Goal: Task Accomplishment & Management: Complete application form

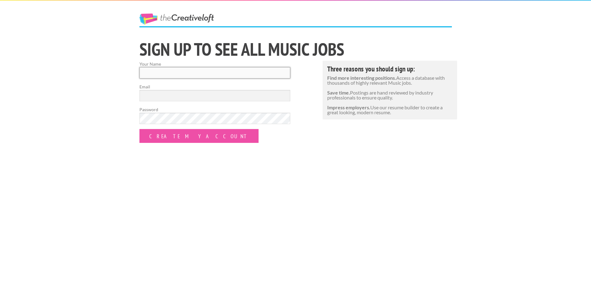
click at [173, 71] on input "Your Name" at bounding box center [214, 72] width 151 height 11
type input "Chad Guess"
click at [163, 97] on input "Email" at bounding box center [214, 95] width 151 height 11
type input "caguess75@gmail.com"
click at [242, 131] on form "Your Name Chad Guess Email caguess75@gmail.com Password Create my Account leave…" at bounding box center [214, 102] width 151 height 82
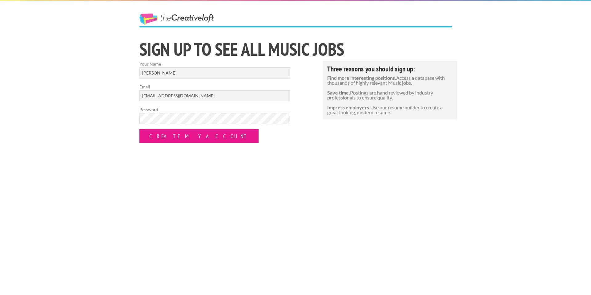
click at [156, 139] on input "Create my Account" at bounding box center [198, 136] width 119 height 14
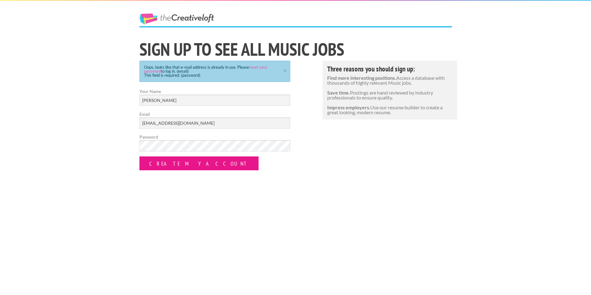
click at [172, 164] on input "Create my Account" at bounding box center [198, 163] width 119 height 14
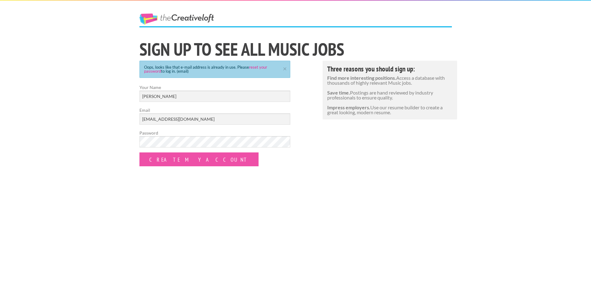
click at [257, 66] on link "reset your password" at bounding box center [205, 69] width 123 height 9
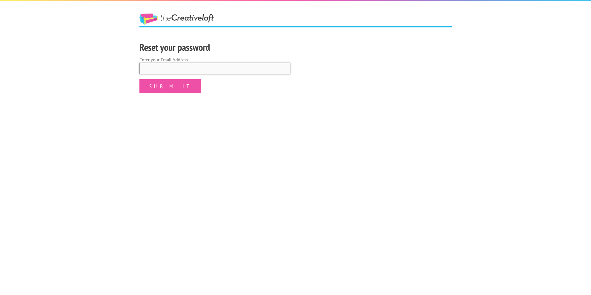
click at [196, 69] on input "email" at bounding box center [214, 68] width 151 height 11
type input "[EMAIL_ADDRESS][DOMAIN_NAME]"
click at [153, 87] on input "Submit" at bounding box center [170, 86] width 62 height 14
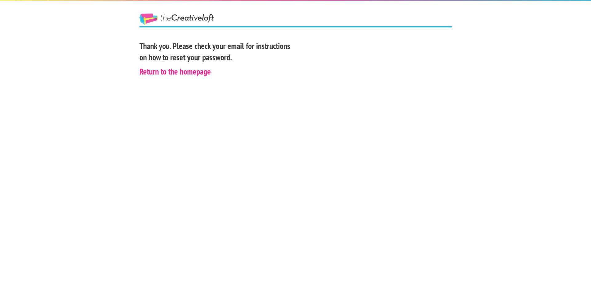
click at [184, 73] on link "Return to the homepage" at bounding box center [174, 71] width 71 height 10
